Goal: Transaction & Acquisition: Purchase product/service

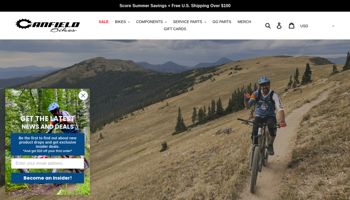
click at [85, 95] on circle "Close dialog" at bounding box center [83, 95] width 9 height 9
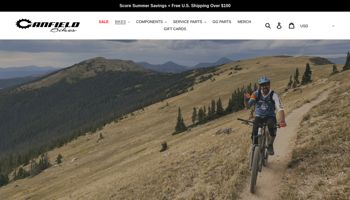
click at [126, 22] on span "BIKES" at bounding box center [120, 22] width 11 height 4
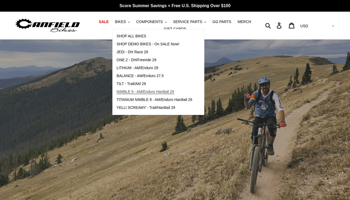
click at [134, 92] on span "NIMBLE 9 - AM/Enduro Hardtail 29" at bounding box center [145, 91] width 57 height 4
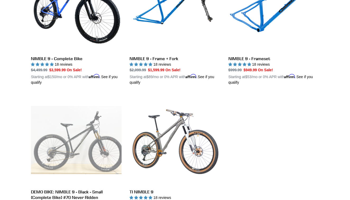
scroll to position [256, 0]
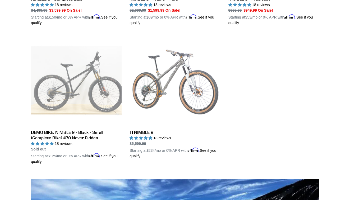
click at [146, 132] on link "TI NIMBLE 9" at bounding box center [175, 97] width 91 height 124
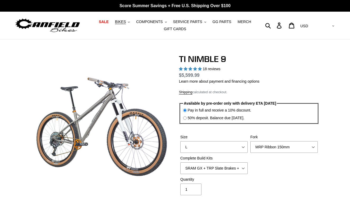
select select "highest-rating"
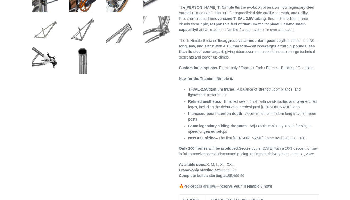
scroll to position [286, 0]
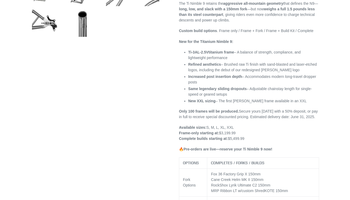
click at [223, 115] on p "Only 100 frames will be produced. Secure yours today with a 50% deposit, or pay…" at bounding box center [249, 114] width 140 height 11
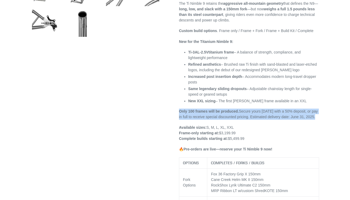
click at [223, 115] on p "Only 100 frames will be produced. Secure yours today with a 50% deposit, or pay…" at bounding box center [249, 114] width 140 height 11
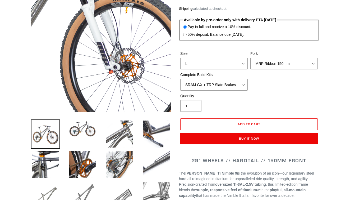
scroll to position [84, 0]
